Goal: Task Accomplishment & Management: Complete application form

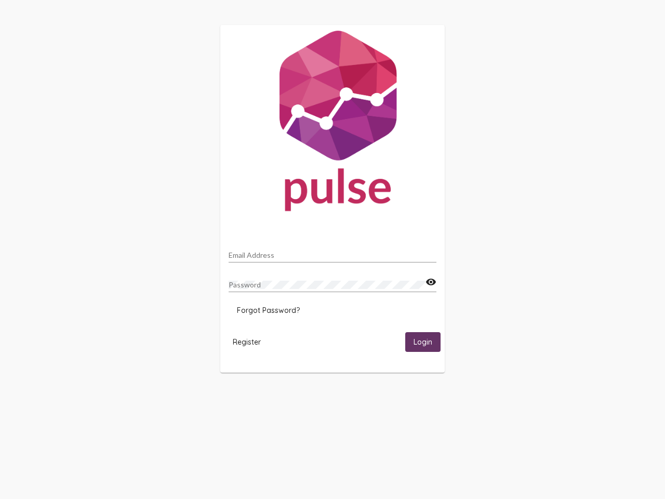
click at [333, 252] on input "Email Address" at bounding box center [333, 255] width 208 height 8
click at [431, 282] on mat-icon "visibility" at bounding box center [431, 282] width 11 height 12
click at [268, 310] on span "Forgot Password?" at bounding box center [268, 310] width 63 height 9
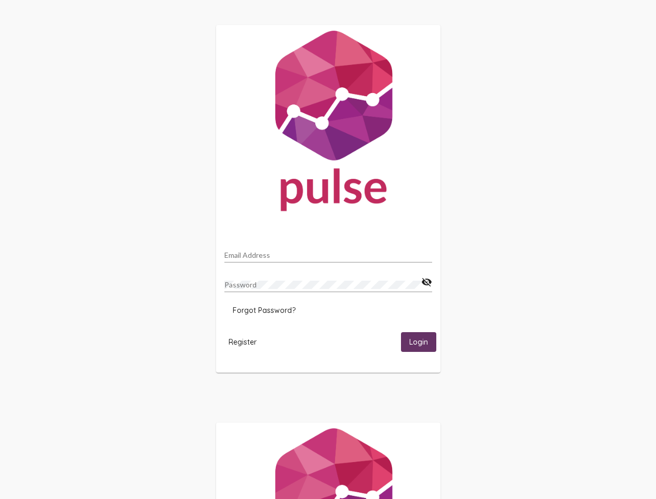
click at [247, 341] on span "Register" at bounding box center [243, 341] width 28 height 9
click at [423, 341] on span "Login" at bounding box center [419, 342] width 19 height 9
